Goal: Find contact information: Find contact information

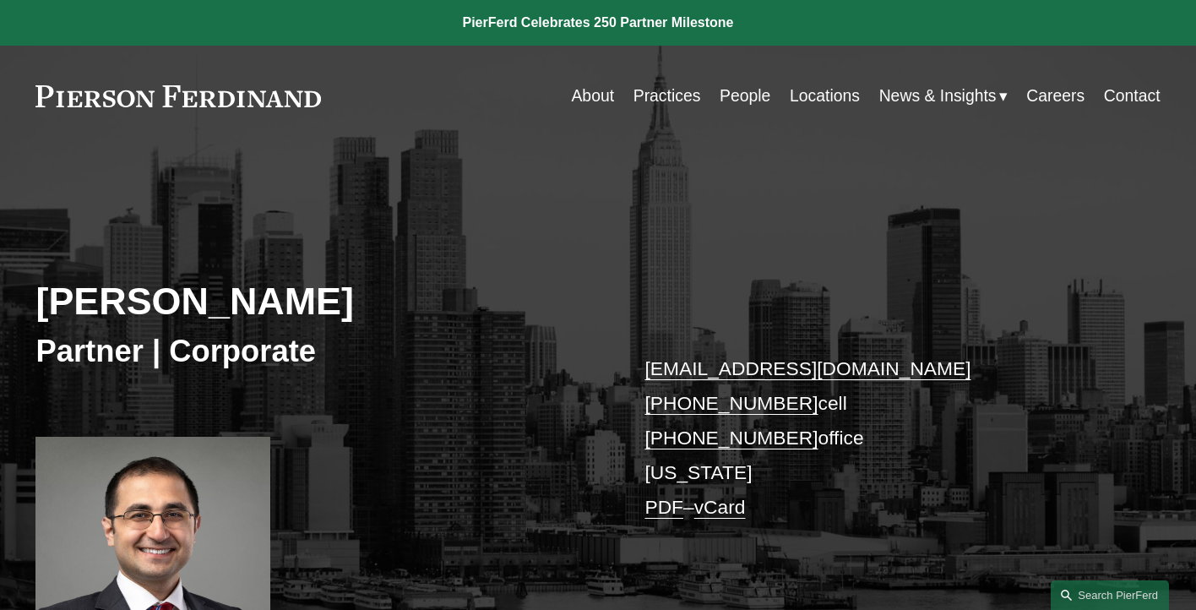
scroll to position [391, 0]
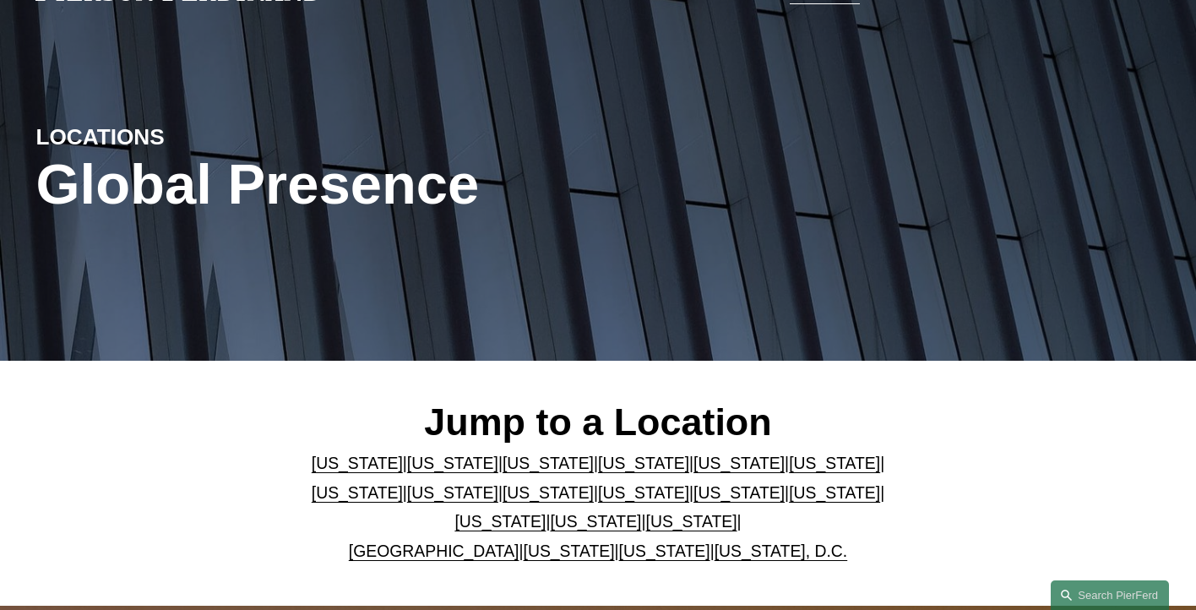
scroll to position [133, 0]
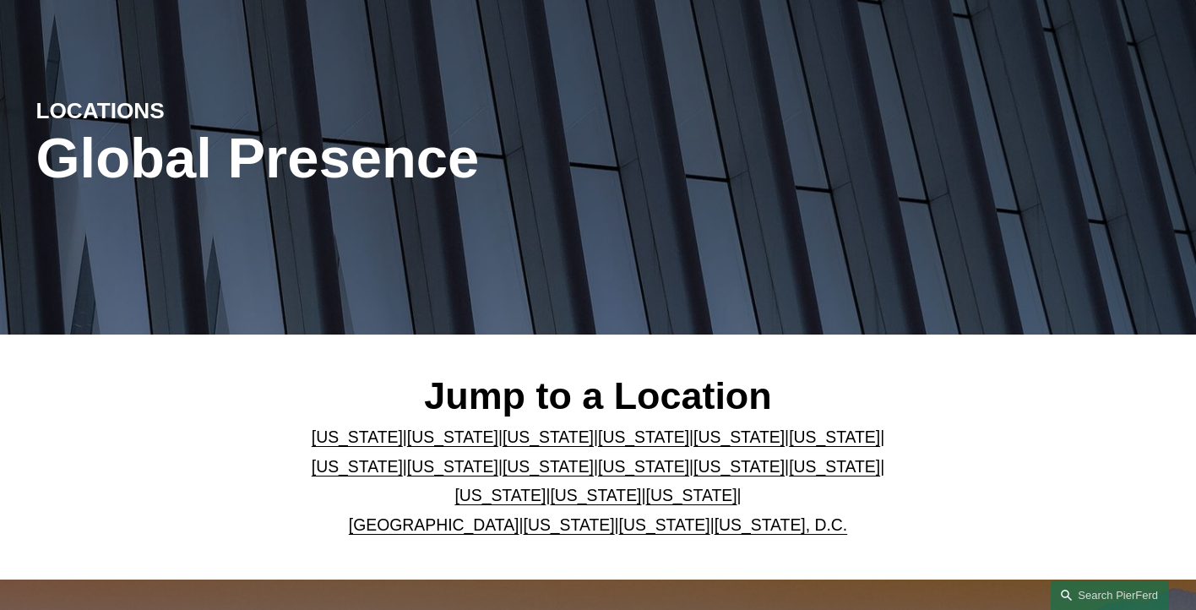
click at [693, 462] on link "[US_STATE]" at bounding box center [738, 466] width 91 height 19
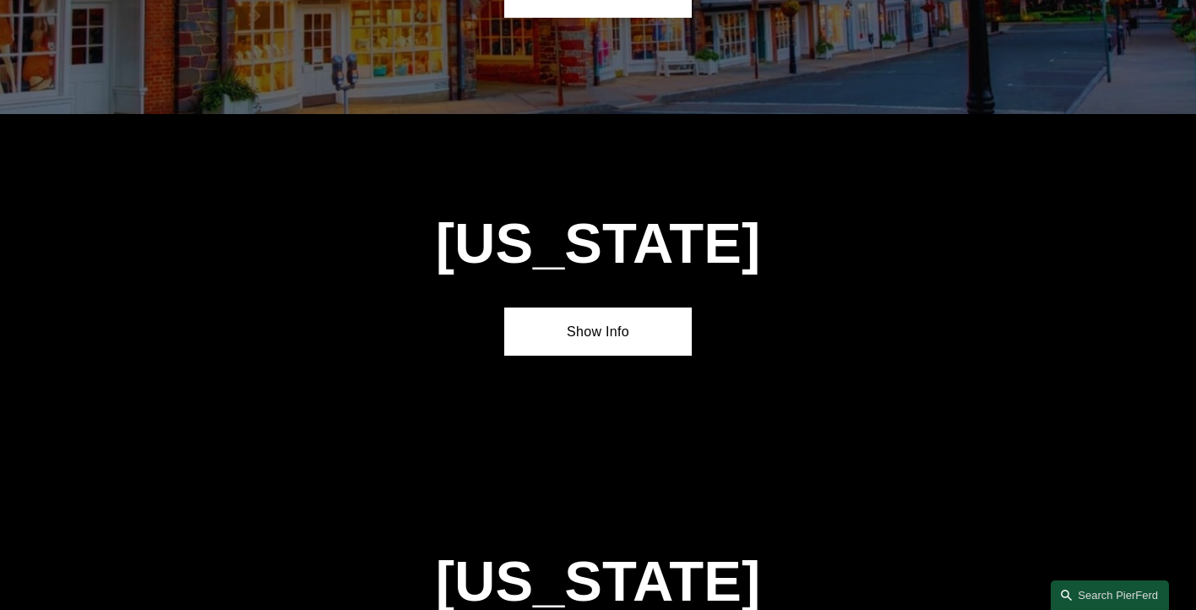
scroll to position [4095, 0]
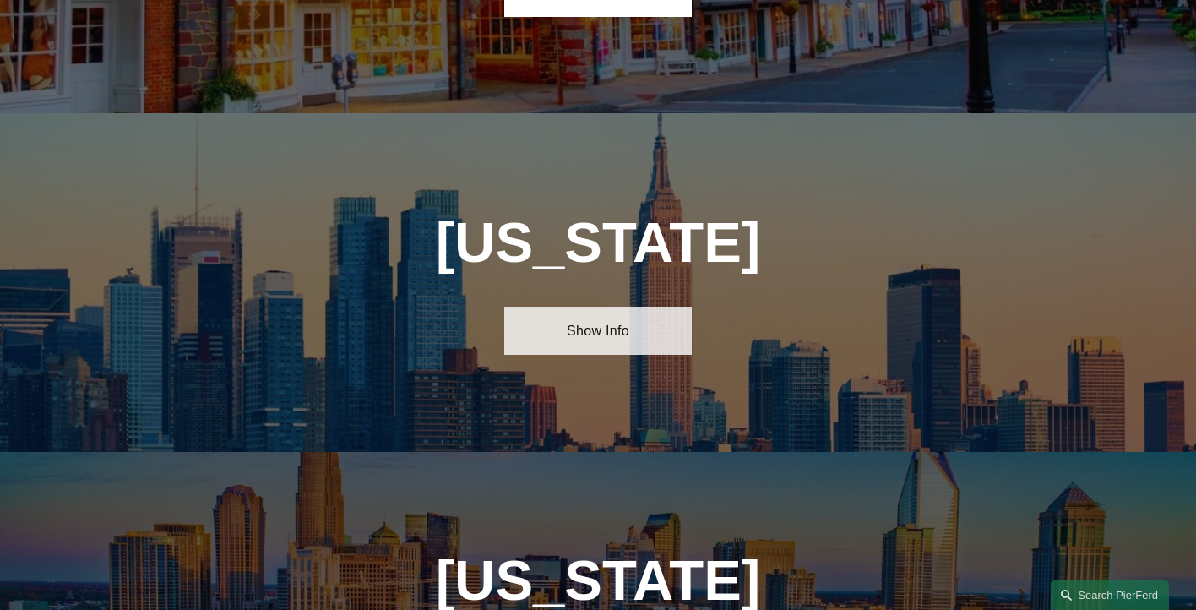
click at [632, 307] on link "Show Info" at bounding box center [597, 331] width 187 height 48
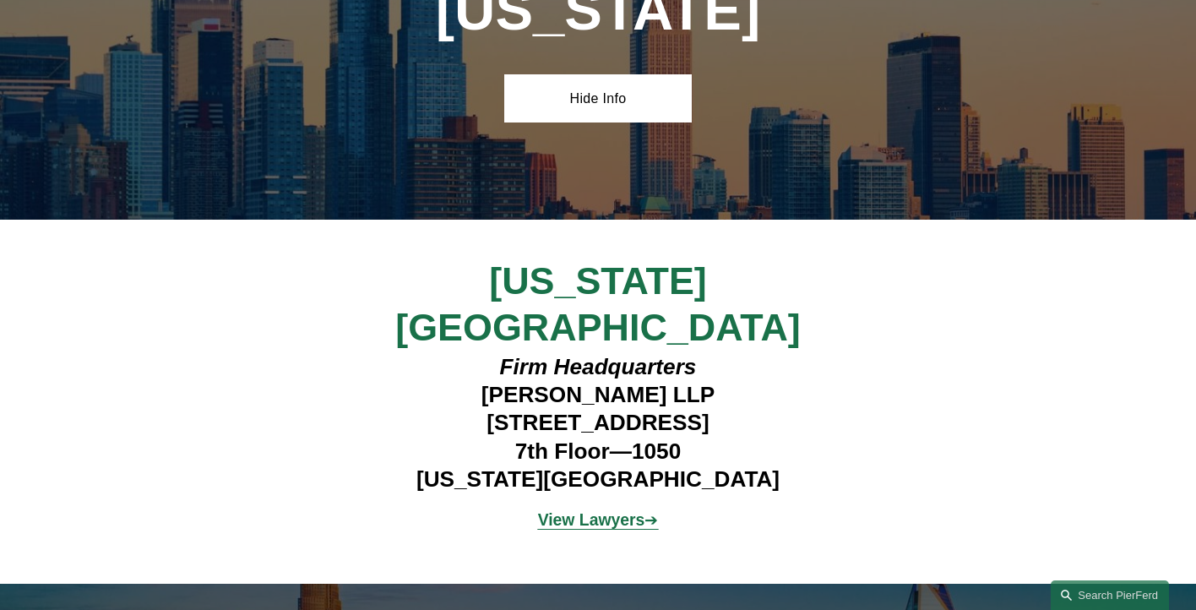
scroll to position [4343, 0]
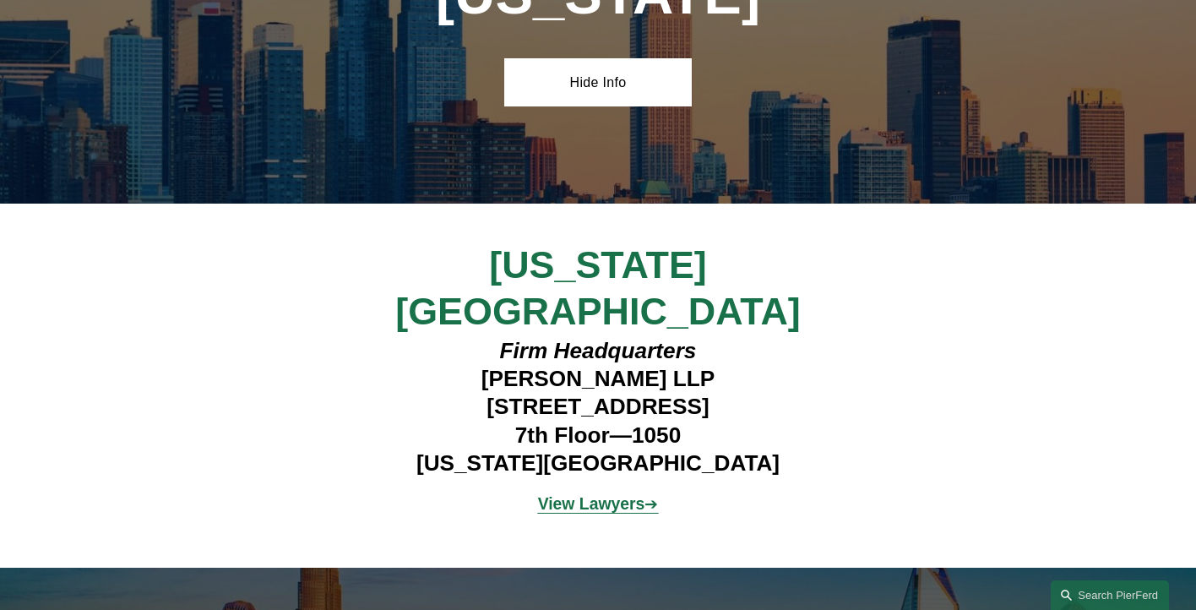
click at [600, 494] on strong "View Lawyers" at bounding box center [591, 503] width 107 height 19
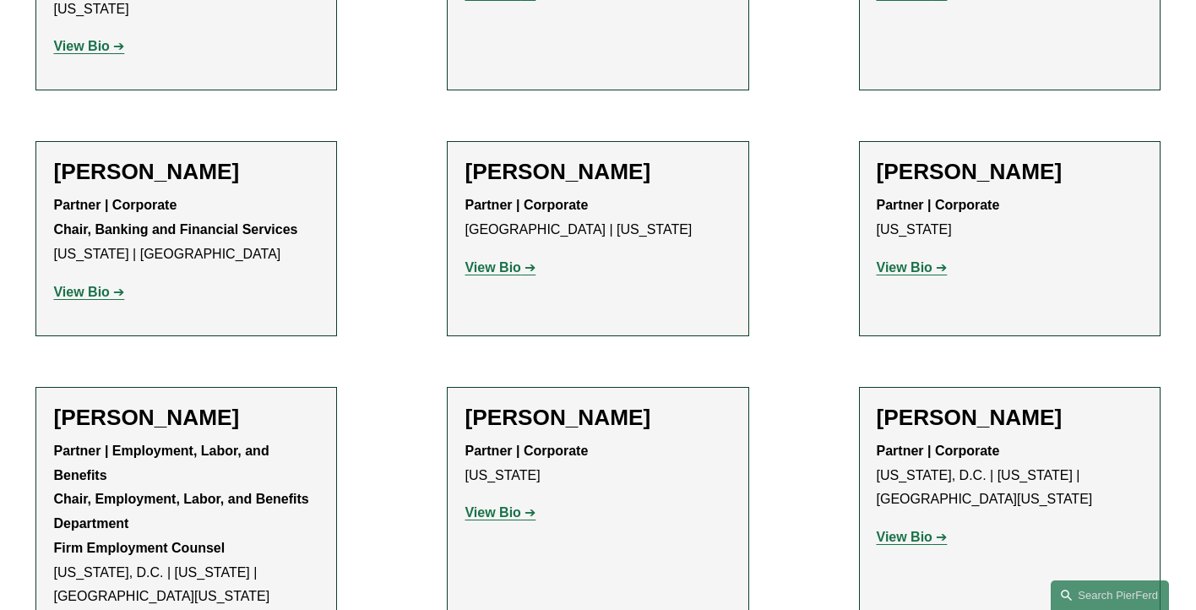
scroll to position [1844, 0]
